Goal: Navigation & Orientation: Find specific page/section

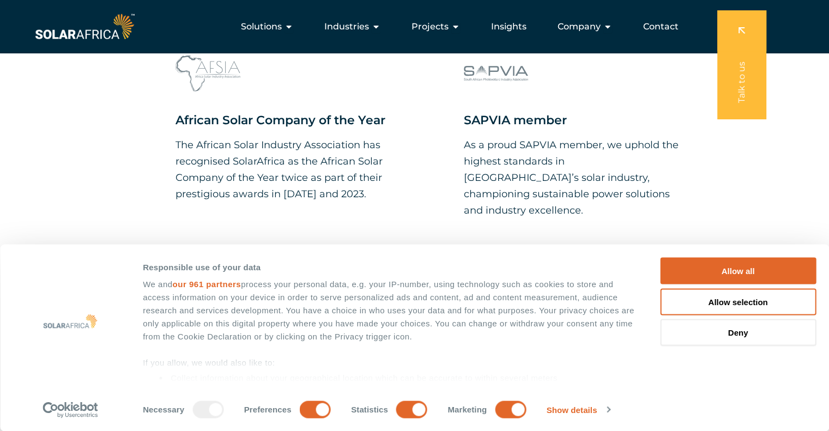
scroll to position [980, 0]
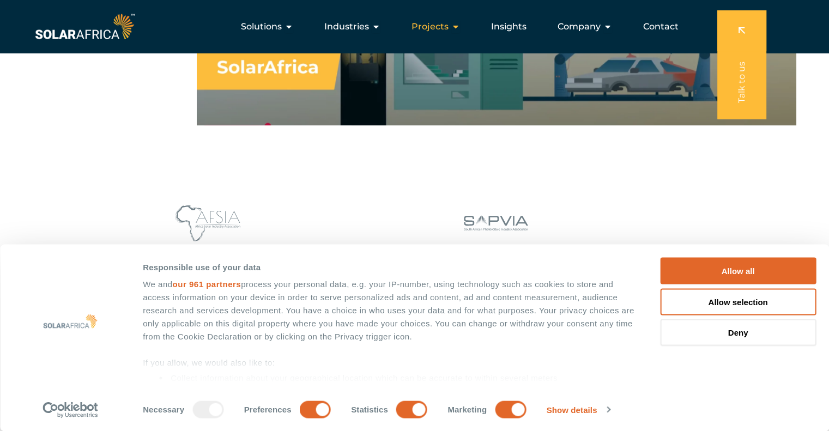
click at [459, 29] on icon "Menu" at bounding box center [455, 26] width 9 height 9
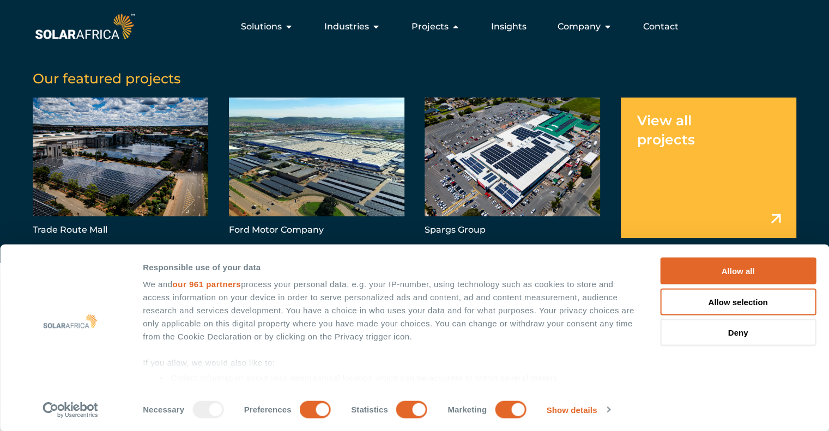
click at [777, 220] on link "Menu" at bounding box center [707, 168] width 175 height 141
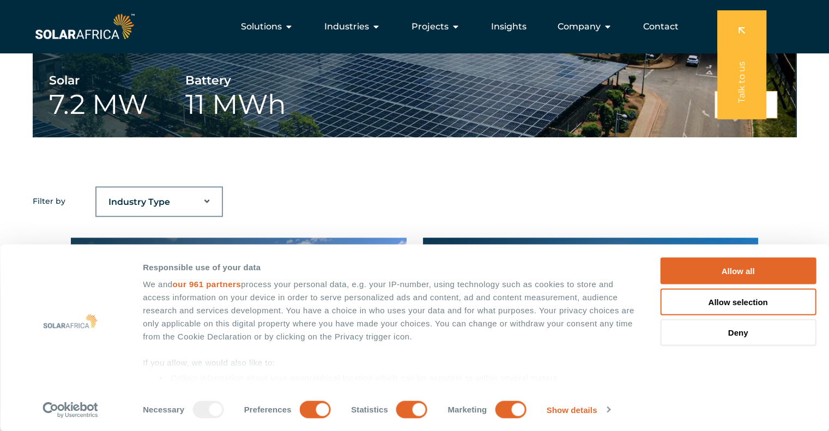
scroll to position [599, 0]
